Goal: Information Seeking & Learning: Learn about a topic

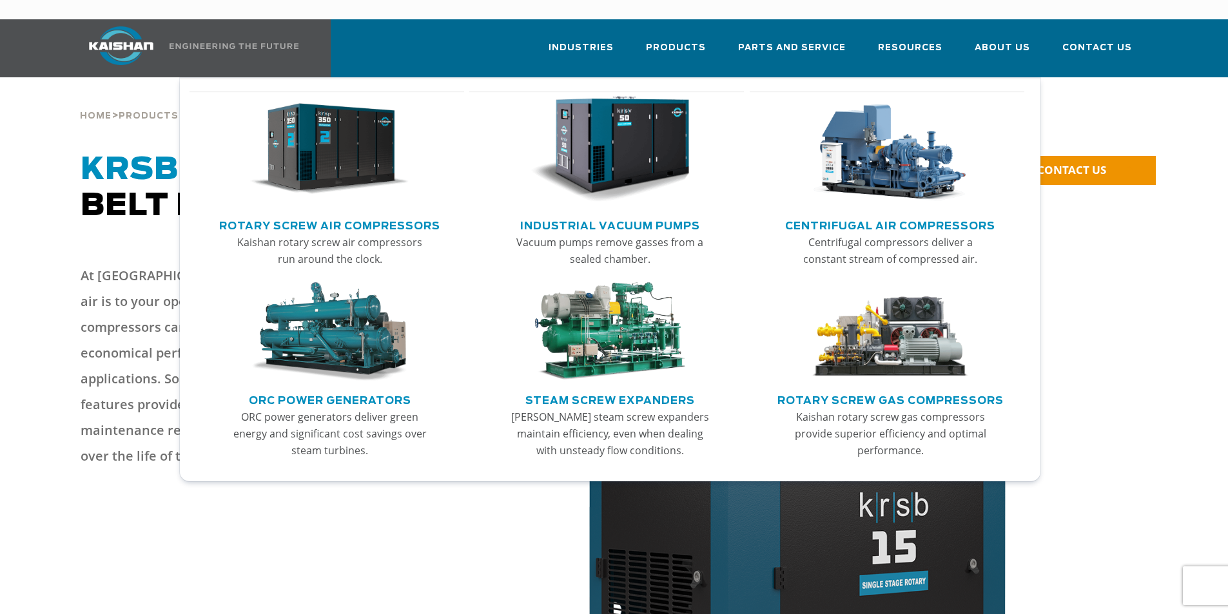
click at [320, 215] on link "Rotary Screw Air Compressors" at bounding box center [329, 224] width 221 height 19
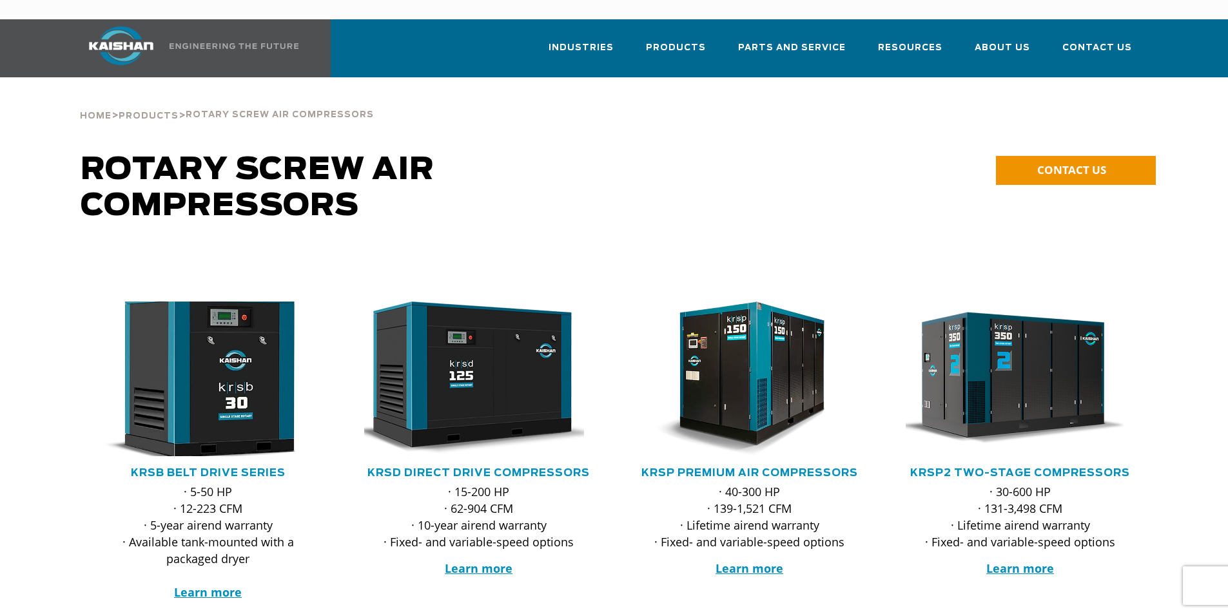
scroll to position [129, 0]
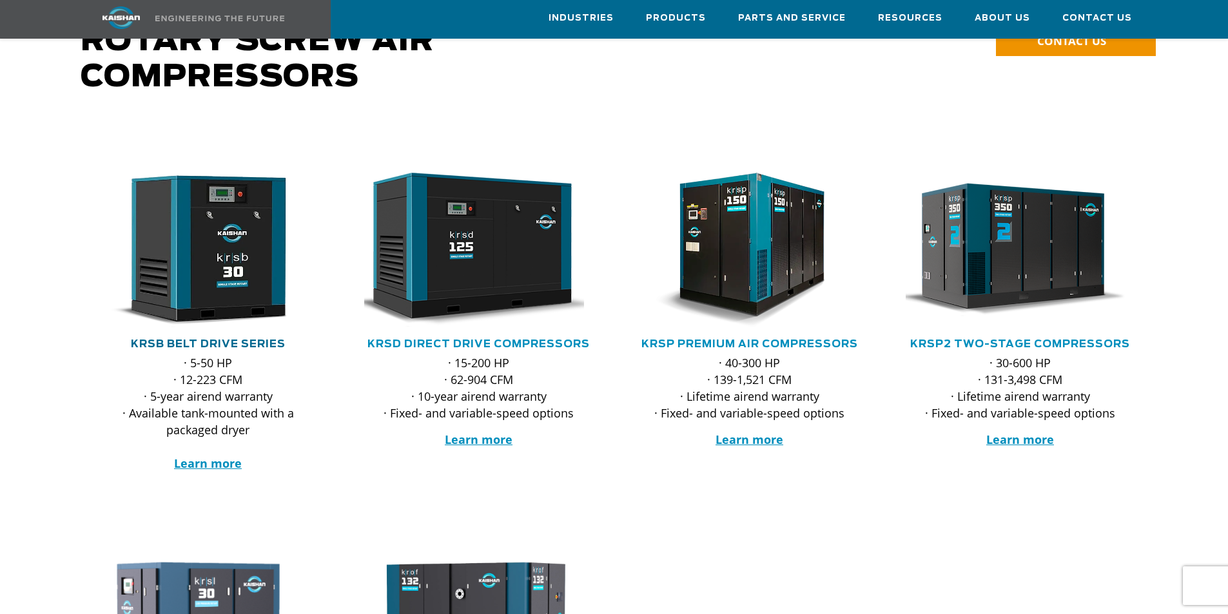
click at [229, 339] on link "KRSB Belt Drive Series" at bounding box center [208, 344] width 155 height 10
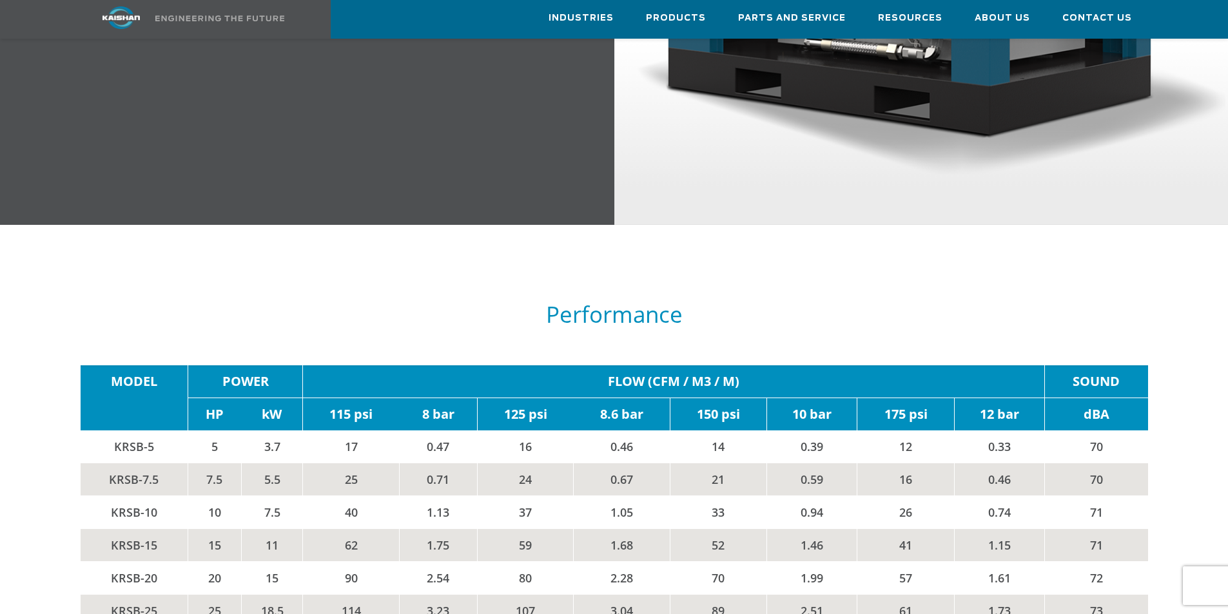
scroll to position [2063, 0]
